Goal: Use online tool/utility: Use online tool/utility

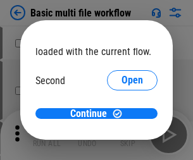
click at [122, 114] on span "Open" at bounding box center [133, 119] width 22 height 10
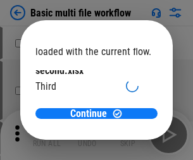
scroll to position [36, 0]
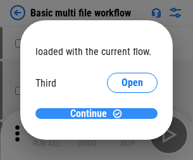
click at [92, 114] on span "Continue" at bounding box center [88, 114] width 37 height 10
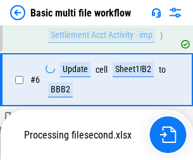
scroll to position [281, 0]
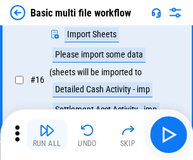
click at [47, 135] on img "button" at bounding box center [46, 130] width 15 height 15
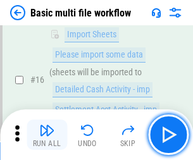
scroll to position [843, 0]
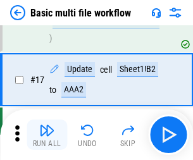
click at [47, 135] on img "button" at bounding box center [46, 130] width 15 height 15
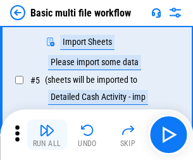
click at [47, 135] on img "button" at bounding box center [46, 130] width 15 height 15
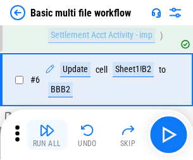
click at [47, 135] on img "button" at bounding box center [46, 130] width 15 height 15
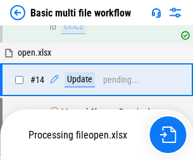
scroll to position [754, 0]
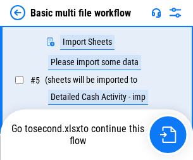
scroll to position [217, 0]
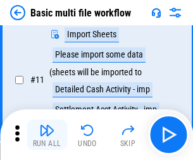
click at [47, 135] on img "button" at bounding box center [46, 130] width 15 height 15
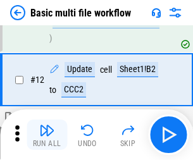
click at [47, 135] on img "button" at bounding box center [46, 130] width 15 height 15
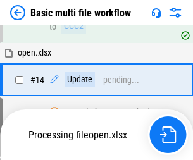
scroll to position [843, 0]
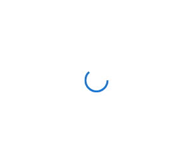
scroll to position [4, 0]
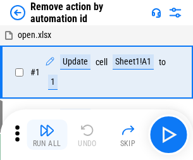
click at [47, 135] on img "button" at bounding box center [46, 130] width 15 height 15
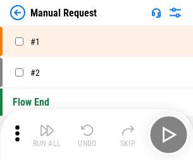
click at [47, 135] on img "button" at bounding box center [46, 130] width 15 height 15
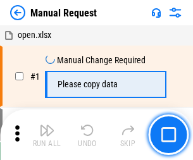
scroll to position [43, 0]
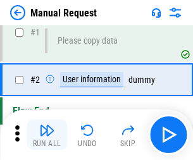
click at [47, 135] on img "button" at bounding box center [46, 130] width 15 height 15
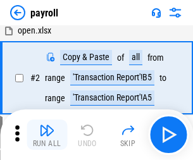
click at [47, 135] on img "button" at bounding box center [46, 130] width 15 height 15
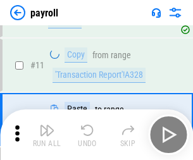
scroll to position [156, 0]
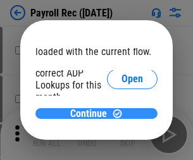
click at [92, 113] on span "Continue" at bounding box center [88, 114] width 37 height 10
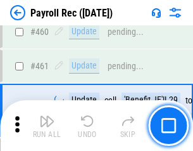
scroll to position [6750, 0]
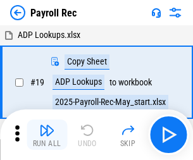
click at [47, 135] on img "button" at bounding box center [46, 130] width 15 height 15
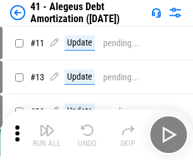
click at [47, 135] on img "button" at bounding box center [46, 130] width 15 height 15
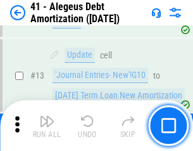
scroll to position [156, 0]
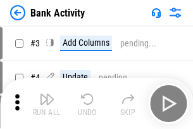
click at [47, 103] on img "button" at bounding box center [46, 98] width 15 height 15
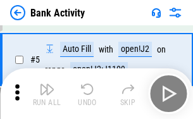
scroll to position [67, 0]
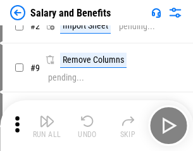
click at [47, 125] on img "button" at bounding box center [46, 120] width 15 height 15
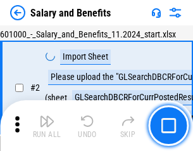
scroll to position [92, 0]
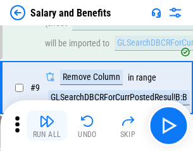
click at [47, 125] on img "button" at bounding box center [46, 120] width 15 height 15
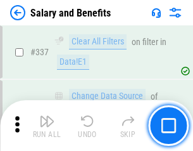
scroll to position [5931, 0]
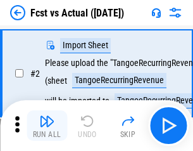
click at [47, 125] on img "button" at bounding box center [46, 120] width 15 height 15
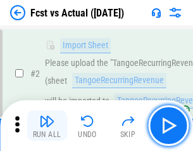
scroll to position [118, 0]
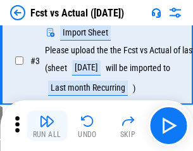
click at [47, 125] on img "button" at bounding box center [46, 120] width 15 height 15
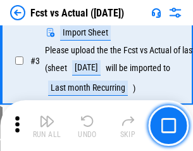
scroll to position [190, 0]
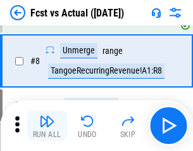
click at [47, 125] on img "button" at bounding box center [46, 120] width 15 height 15
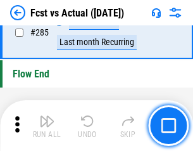
scroll to position [5995, 0]
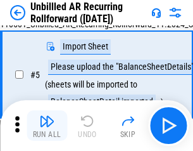
click at [47, 125] on img "button" at bounding box center [46, 120] width 15 height 15
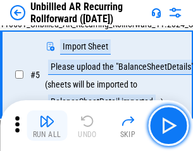
scroll to position [119, 0]
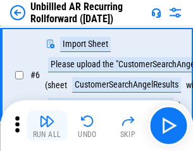
click at [47, 125] on img "button" at bounding box center [46, 120] width 15 height 15
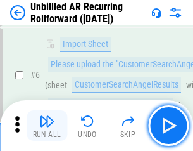
scroll to position [204, 0]
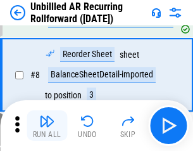
click at [47, 125] on img "button" at bounding box center [46, 120] width 15 height 15
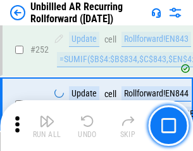
scroll to position [4302, 0]
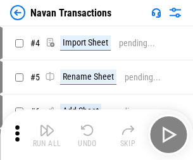
click at [47, 125] on img "button" at bounding box center [46, 130] width 15 height 15
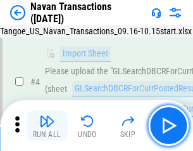
scroll to position [109, 0]
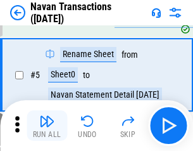
click at [47, 125] on img "button" at bounding box center [46, 120] width 15 height 15
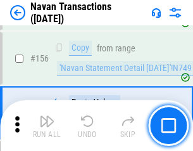
scroll to position [4107, 0]
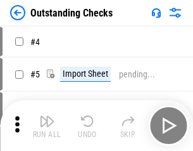
click at [47, 125] on img "button" at bounding box center [46, 120] width 15 height 15
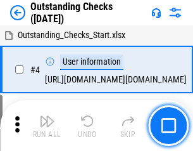
scroll to position [132, 0]
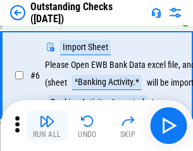
click at [47, 125] on img "button" at bounding box center [46, 120] width 15 height 15
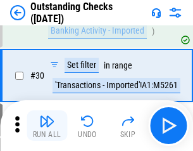
click at [47, 125] on img "button" at bounding box center [46, 120] width 15 height 15
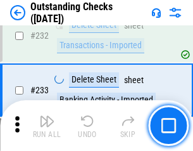
scroll to position [3846, 0]
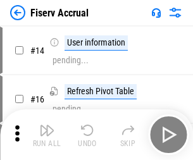
click at [47, 125] on img "button" at bounding box center [46, 130] width 15 height 15
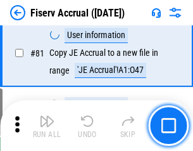
scroll to position [1665, 0]
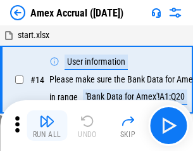
click at [47, 125] on img "button" at bounding box center [46, 120] width 15 height 15
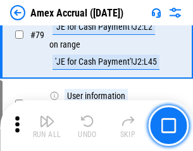
scroll to position [1644, 0]
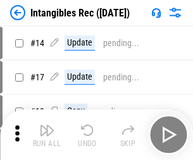
click at [47, 135] on img "button" at bounding box center [46, 130] width 15 height 15
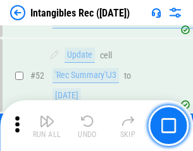
scroll to position [493, 0]
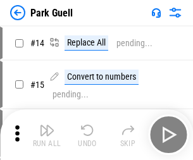
click at [47, 125] on img "button" at bounding box center [46, 130] width 15 height 15
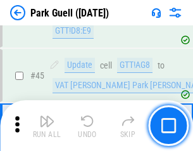
scroll to position [1584, 0]
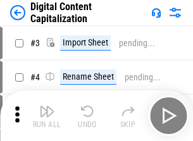
click at [47, 106] on img "button" at bounding box center [46, 111] width 15 height 15
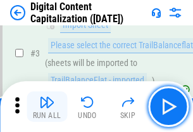
scroll to position [118, 0]
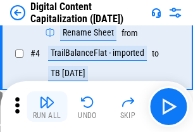
click at [47, 106] on img "button" at bounding box center [46, 101] width 15 height 15
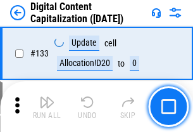
scroll to position [1343, 0]
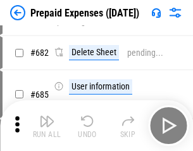
click at [47, 125] on img "button" at bounding box center [46, 120] width 15 height 15
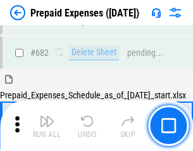
scroll to position [3483, 0]
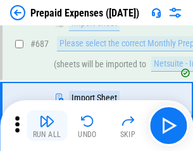
click at [47, 125] on img "button" at bounding box center [46, 120] width 15 height 15
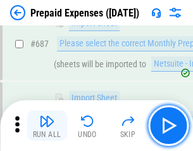
scroll to position [3548, 0]
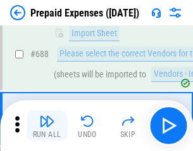
click at [47, 125] on img "button" at bounding box center [46, 120] width 15 height 15
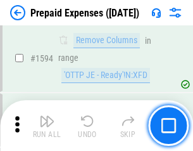
scroll to position [12333, 0]
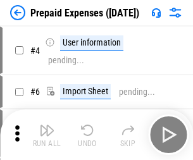
click at [47, 135] on img "button" at bounding box center [46, 130] width 15 height 15
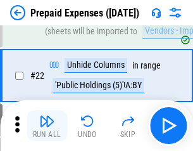
click at [47, 125] on img "button" at bounding box center [46, 120] width 15 height 15
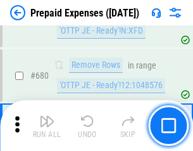
scroll to position [4411, 0]
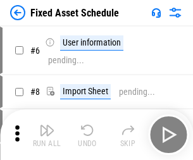
click at [47, 135] on img "button" at bounding box center [46, 130] width 15 height 15
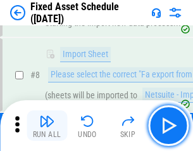
scroll to position [133, 0]
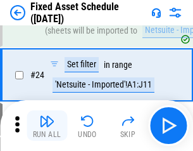
click at [47, 125] on img "button" at bounding box center [46, 120] width 15 height 15
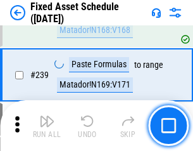
scroll to position [3924, 0]
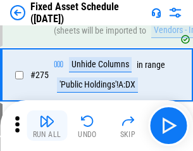
click at [47, 125] on img "button" at bounding box center [46, 120] width 15 height 15
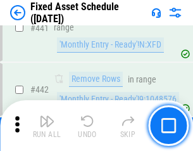
scroll to position [5662, 0]
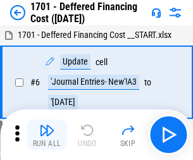
click at [47, 135] on img "button" at bounding box center [46, 130] width 15 height 15
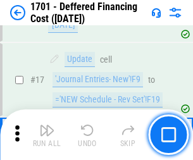
scroll to position [152, 0]
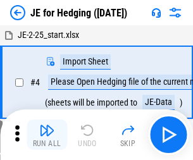
click at [47, 125] on img "button" at bounding box center [46, 130] width 15 height 15
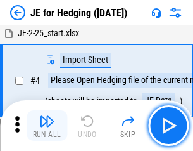
scroll to position [72, 0]
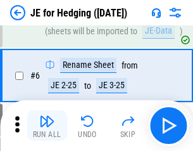
click at [47, 125] on img "button" at bounding box center [46, 120] width 15 height 15
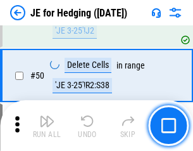
scroll to position [820, 0]
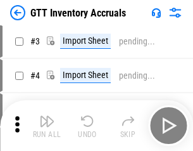
click at [47, 125] on img "button" at bounding box center [46, 120] width 15 height 15
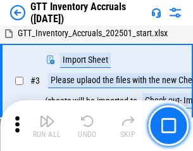
scroll to position [82, 0]
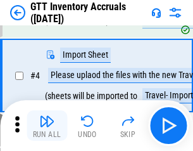
click at [47, 125] on img "button" at bounding box center [46, 120] width 15 height 15
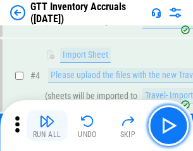
scroll to position [146, 0]
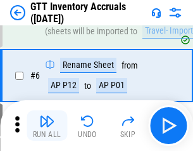
click at [47, 125] on img "button" at bounding box center [46, 120] width 15 height 15
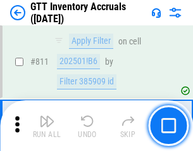
scroll to position [9615, 0]
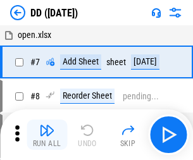
click at [47, 135] on img "button" at bounding box center [46, 130] width 15 height 15
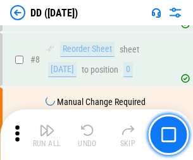
scroll to position [122, 0]
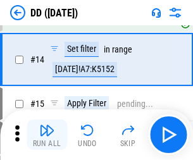
click at [47, 135] on img "button" at bounding box center [46, 130] width 15 height 15
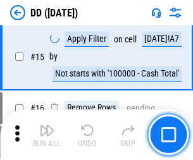
scroll to position [326, 0]
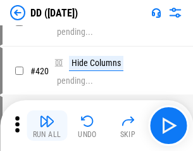
click at [47, 125] on img "button" at bounding box center [46, 120] width 15 height 15
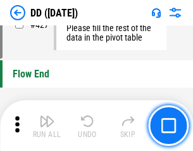
scroll to position [6063, 0]
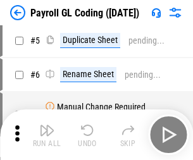
click at [47, 135] on img "button" at bounding box center [46, 130] width 15 height 15
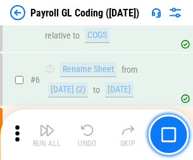
scroll to position [152, 0]
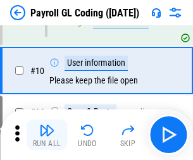
click at [47, 135] on img "button" at bounding box center [46, 130] width 15 height 15
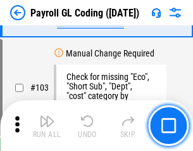
scroll to position [2972, 0]
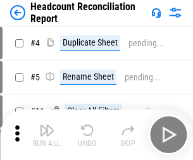
click at [47, 135] on img "button" at bounding box center [46, 130] width 15 height 15
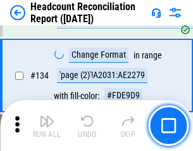
scroll to position [1523, 0]
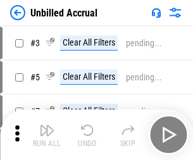
click at [47, 135] on img "button" at bounding box center [46, 130] width 15 height 15
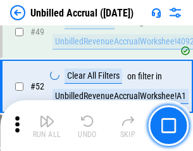
scroll to position [1149, 0]
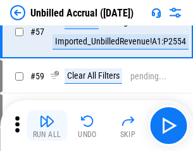
click at [47, 125] on img "button" at bounding box center [46, 120] width 15 height 15
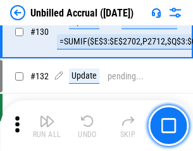
scroll to position [3773, 0]
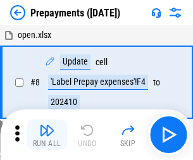
click at [47, 135] on img "button" at bounding box center [46, 130] width 15 height 15
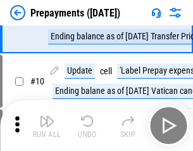
scroll to position [79, 0]
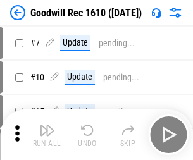
click at [47, 135] on img "button" at bounding box center [46, 130] width 15 height 15
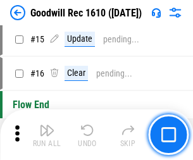
scroll to position [217, 0]
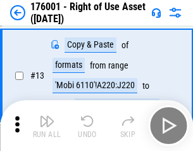
scroll to position [82, 0]
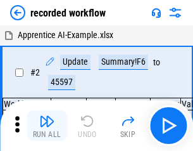
click at [47, 125] on img "button" at bounding box center [46, 120] width 15 height 15
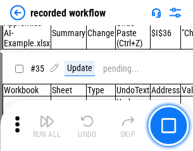
scroll to position [3959, 0]
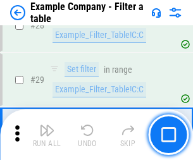
scroll to position [1159, 0]
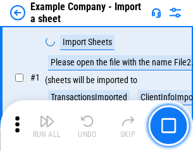
scroll to position [106, 0]
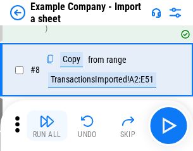
click at [47, 125] on img "button" at bounding box center [46, 120] width 15 height 15
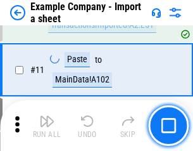
scroll to position [280, 0]
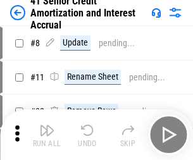
click at [47, 125] on img "button" at bounding box center [46, 130] width 15 height 15
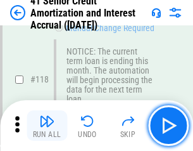
scroll to position [1195, 0]
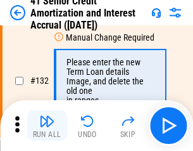
click at [47, 125] on img "button" at bounding box center [46, 120] width 15 height 15
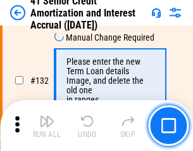
scroll to position [1324, 0]
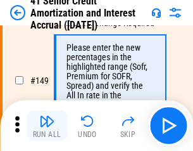
click at [47, 125] on img "button" at bounding box center [46, 120] width 15 height 15
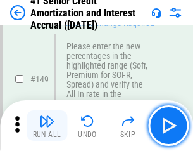
scroll to position [1457, 0]
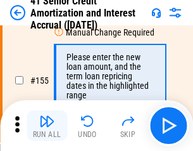
click at [47, 125] on img "button" at bounding box center [46, 120] width 15 height 15
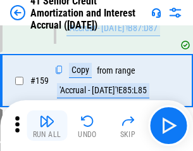
click at [47, 125] on img "button" at bounding box center [46, 120] width 15 height 15
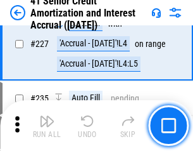
scroll to position [2837, 0]
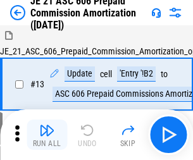
click at [47, 125] on img "button" at bounding box center [46, 130] width 15 height 15
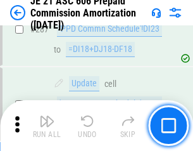
scroll to position [2331, 0]
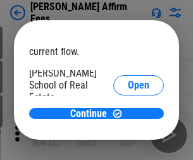
click at [128, 147] on span "Open" at bounding box center [139, 152] width 22 height 10
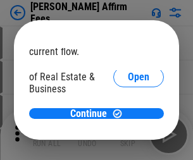
click at [128, 132] on span "Open" at bounding box center [139, 137] width 22 height 10
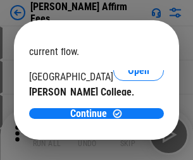
click at [128, 118] on span "Open" at bounding box center [139, 123] width 22 height 10
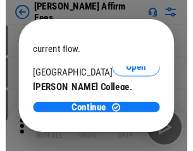
scroll to position [199, 0]
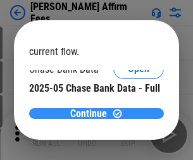
click at [92, 113] on span "Continue" at bounding box center [88, 114] width 37 height 10
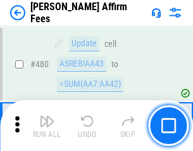
scroll to position [3444, 0]
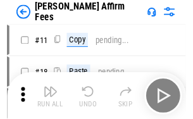
scroll to position [13, 0]
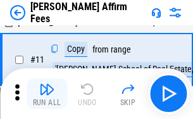
click at [47, 94] on img "button" at bounding box center [46, 89] width 15 height 15
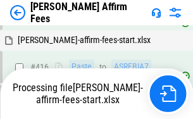
scroll to position [2756, 0]
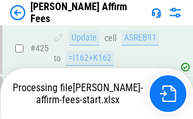
scroll to position [3322, 0]
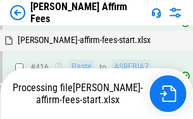
scroll to position [2820, 0]
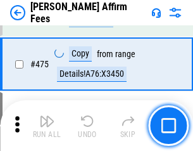
scroll to position [3306, 0]
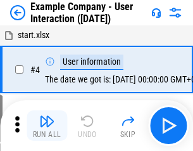
click at [47, 125] on img "button" at bounding box center [46, 120] width 15 height 15
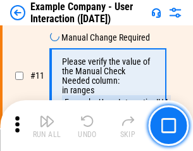
scroll to position [274, 0]
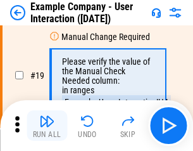
click at [47, 125] on img "button" at bounding box center [46, 120] width 15 height 15
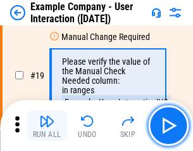
click at [47, 125] on img "button" at bounding box center [46, 120] width 15 height 15
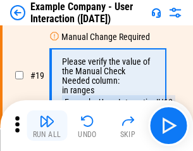
click at [47, 125] on img "button" at bounding box center [46, 120] width 15 height 15
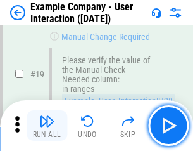
scroll to position [350, 0]
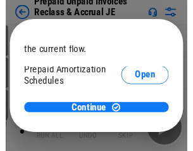
scroll to position [75, 0]
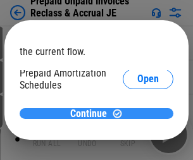
click at [92, 113] on span "Continue" at bounding box center [88, 114] width 37 height 10
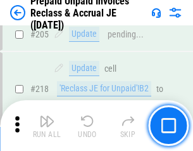
scroll to position [1642, 0]
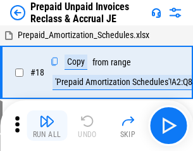
click at [47, 125] on img "button" at bounding box center [46, 120] width 15 height 15
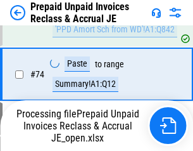
scroll to position [904, 0]
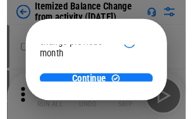
scroll to position [92, 0]
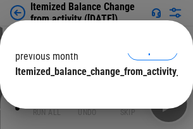
click at [92, 92] on span "Continue" at bounding box center [88, 97] width 37 height 10
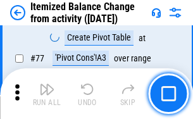
scroll to position [1238, 0]
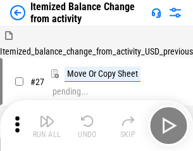
scroll to position [20, 0]
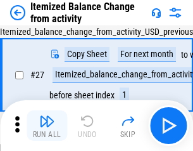
click at [47, 125] on img "button" at bounding box center [46, 120] width 15 height 15
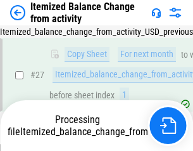
scroll to position [201, 0]
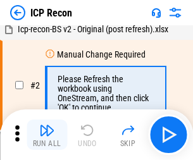
click at [47, 135] on img "button" at bounding box center [46, 130] width 15 height 15
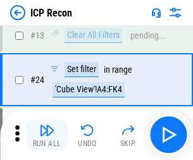
click at [47, 135] on img "button" at bounding box center [46, 130] width 15 height 15
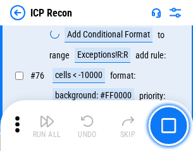
scroll to position [1138, 0]
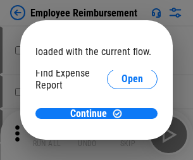
click at [122, 147] on span "Open" at bounding box center [133, 152] width 22 height 10
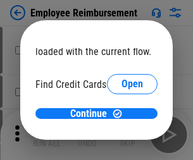
scroll to position [74, 0]
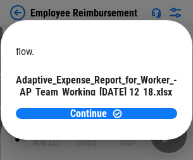
click at [141, 106] on span "Open" at bounding box center [152, 111] width 22 height 10
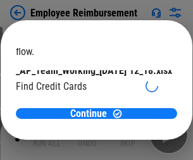
scroll to position [132, 0]
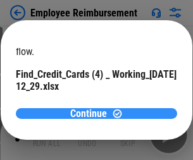
click at [92, 113] on span "Continue" at bounding box center [88, 114] width 37 height 10
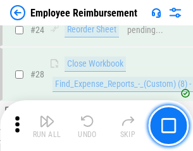
scroll to position [592, 0]
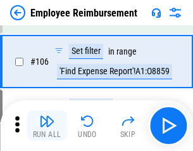
click at [47, 125] on img "button" at bounding box center [46, 120] width 15 height 15
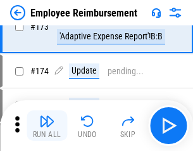
click at [47, 125] on img "button" at bounding box center [46, 120] width 15 height 15
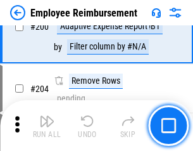
scroll to position [3205, 0]
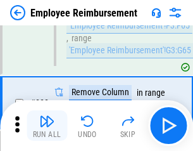
click at [47, 125] on img "button" at bounding box center [46, 120] width 15 height 15
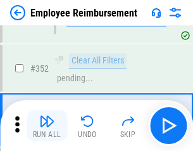
click at [47, 125] on img "button" at bounding box center [46, 120] width 15 height 15
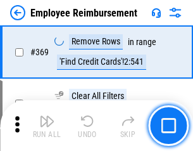
scroll to position [6530, 0]
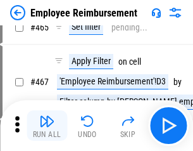
click at [47, 125] on img "button" at bounding box center [46, 120] width 15 height 15
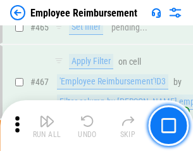
click at [47, 125] on img "button" at bounding box center [46, 120] width 15 height 15
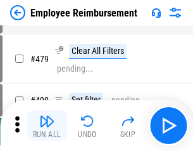
click at [47, 125] on img "button" at bounding box center [46, 120] width 15 height 15
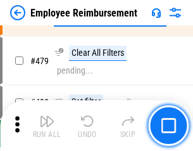
scroll to position [7823, 0]
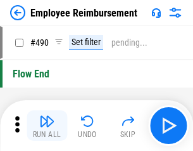
click at [47, 125] on img "button" at bounding box center [46, 120] width 15 height 15
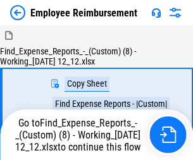
scroll to position [43, 0]
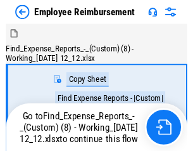
scroll to position [43, 0]
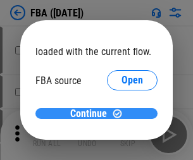
click at [92, 114] on span "Continue" at bounding box center [88, 114] width 37 height 10
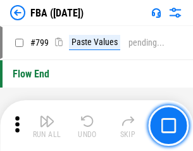
scroll to position [11339, 0]
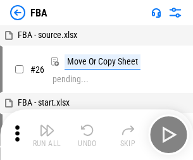
scroll to position [13, 0]
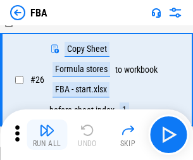
click at [47, 135] on img "button" at bounding box center [46, 130] width 15 height 15
